Goal: Task Accomplishment & Management: Manage account settings

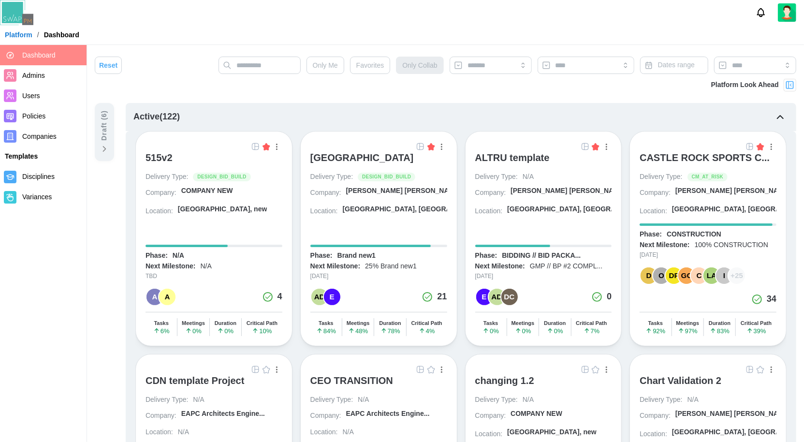
click at [356, 157] on div "ALTRU SPORTS COMPLEX" at bounding box center [361, 158] width 103 height 12
click at [39, 141] on span "Companies" at bounding box center [52, 136] width 60 height 12
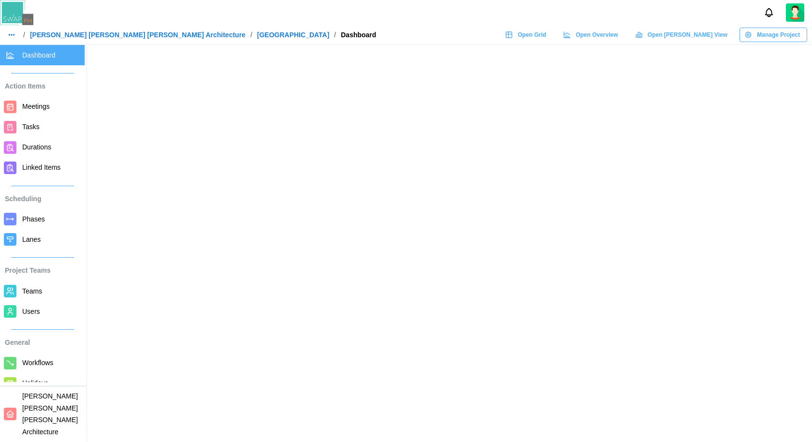
click at [129, 35] on link "Barker Rinker Seacat Architecture" at bounding box center [138, 34] width 216 height 7
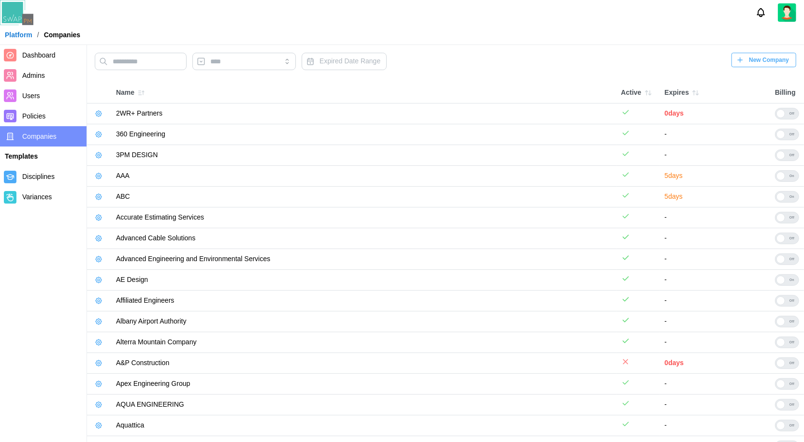
click at [100, 136] on icon "button" at bounding box center [99, 134] width 6 height 6
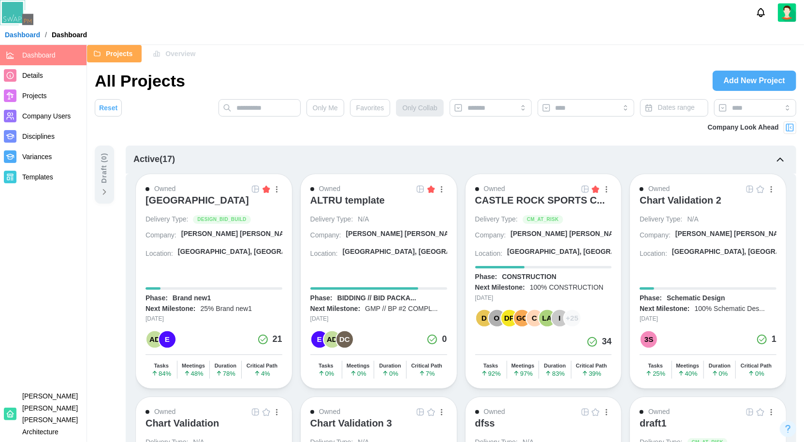
click at [187, 56] on span "Overview" at bounding box center [180, 53] width 30 height 16
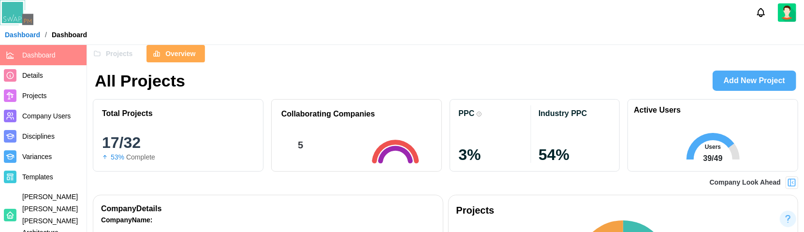
click at [129, 58] on span "Projects" at bounding box center [119, 53] width 27 height 16
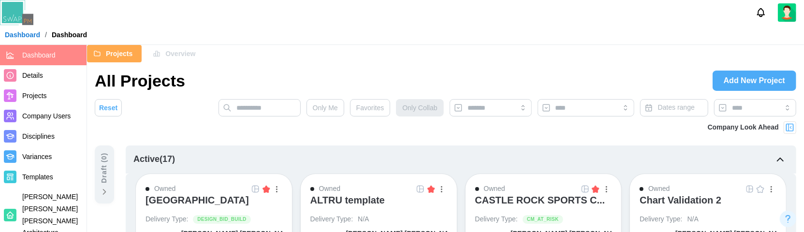
click at [176, 56] on span "Overview" at bounding box center [180, 53] width 30 height 16
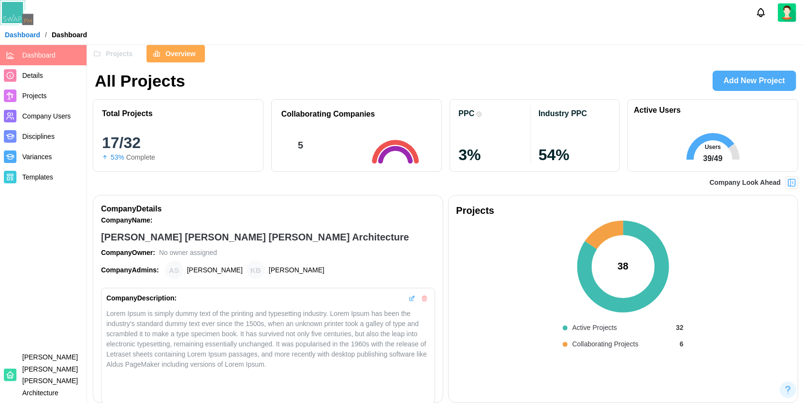
click at [31, 36] on link "Dashboard" at bounding box center [22, 34] width 35 height 7
click at [7, 13] on img at bounding box center [16, 12] width 33 height 25
click at [14, 23] on img at bounding box center [16, 12] width 33 height 25
